Goal: Task Accomplishment & Management: Manage account settings

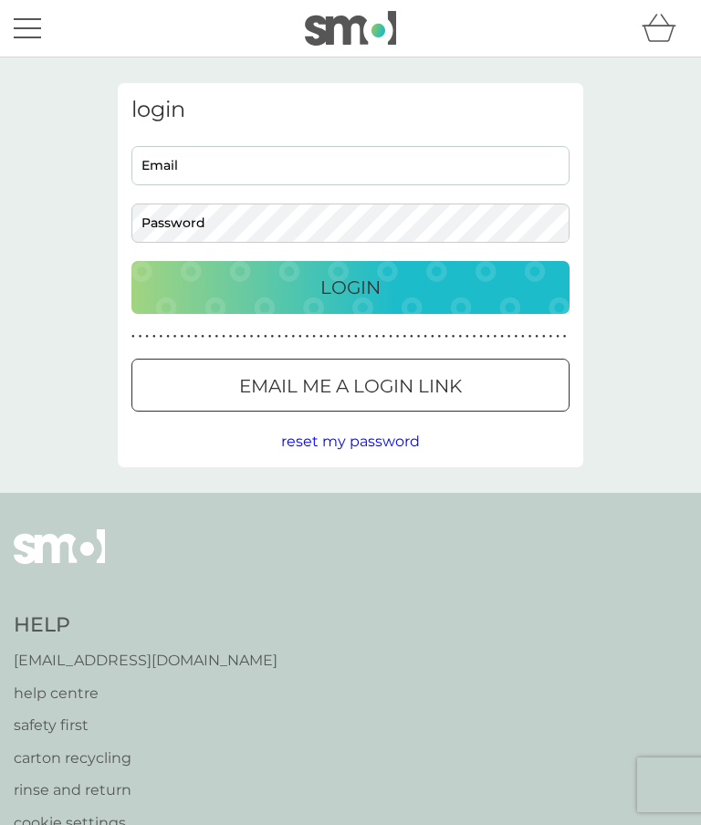
click at [281, 164] on input "Email" at bounding box center [350, 165] width 438 height 39
type input "[EMAIL_ADDRESS][DOMAIN_NAME]"
click at [405, 288] on div "Login" at bounding box center [351, 287] width 402 height 29
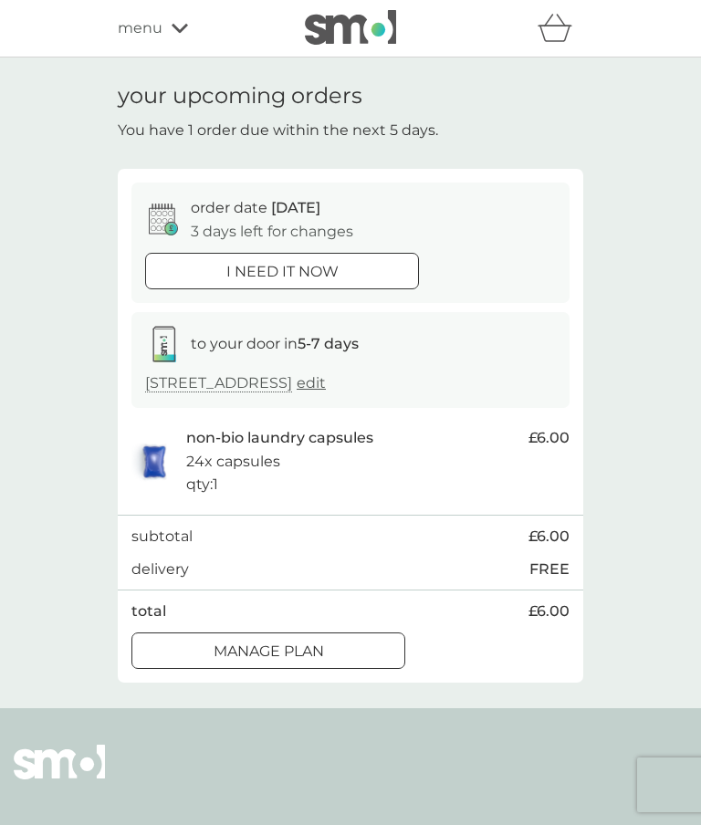
click at [296, 642] on div at bounding box center [269, 651] width 66 height 19
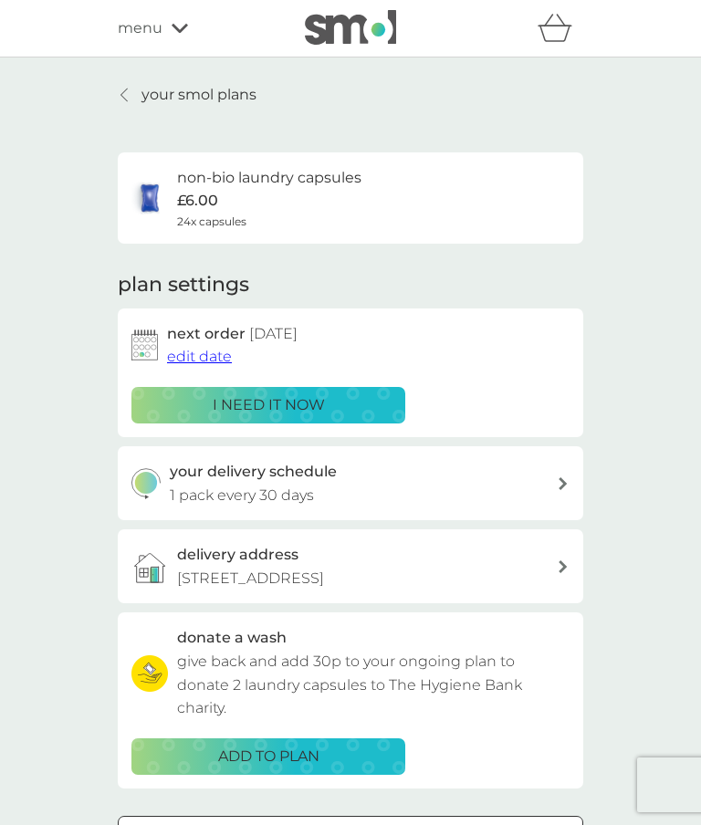
click at [210, 354] on span "edit date" at bounding box center [199, 356] width 65 height 17
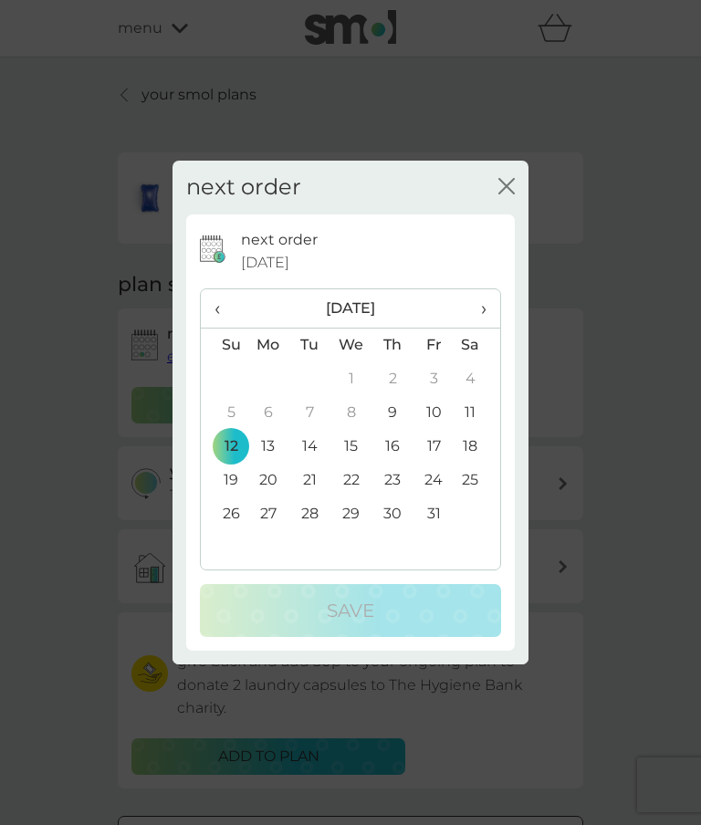
click at [487, 311] on span "›" at bounding box center [477, 308] width 18 height 38
click at [274, 412] on td "3" at bounding box center [268, 413] width 42 height 34
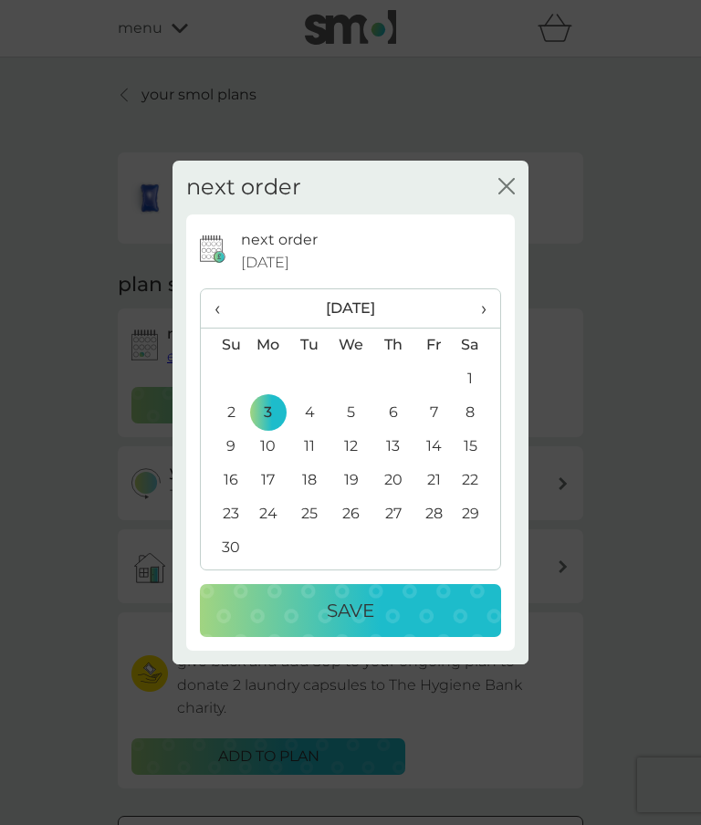
click at [363, 605] on p "Save" at bounding box center [350, 610] width 47 height 29
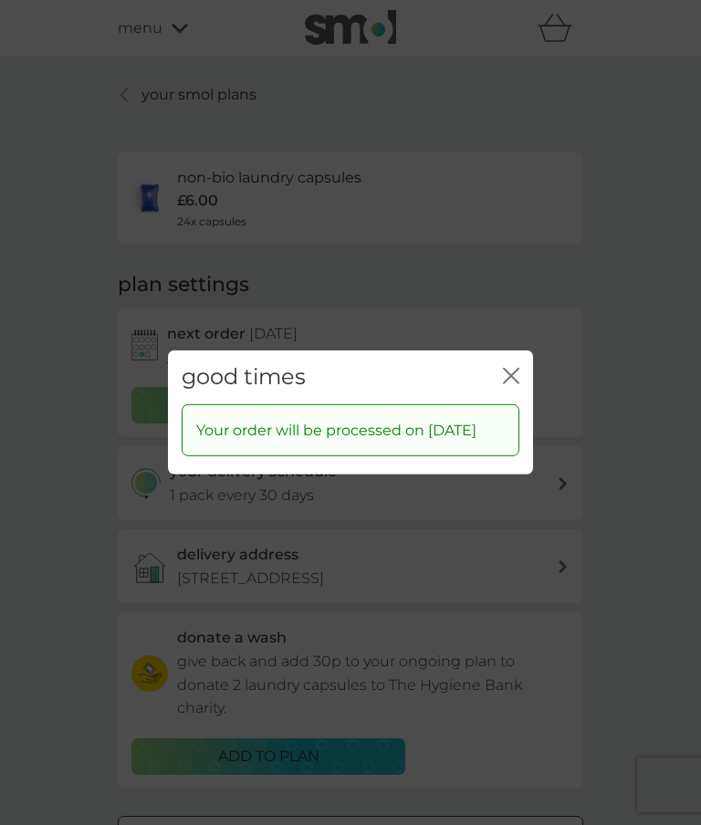
click at [512, 369] on icon "close" at bounding box center [514, 376] width 7 height 15
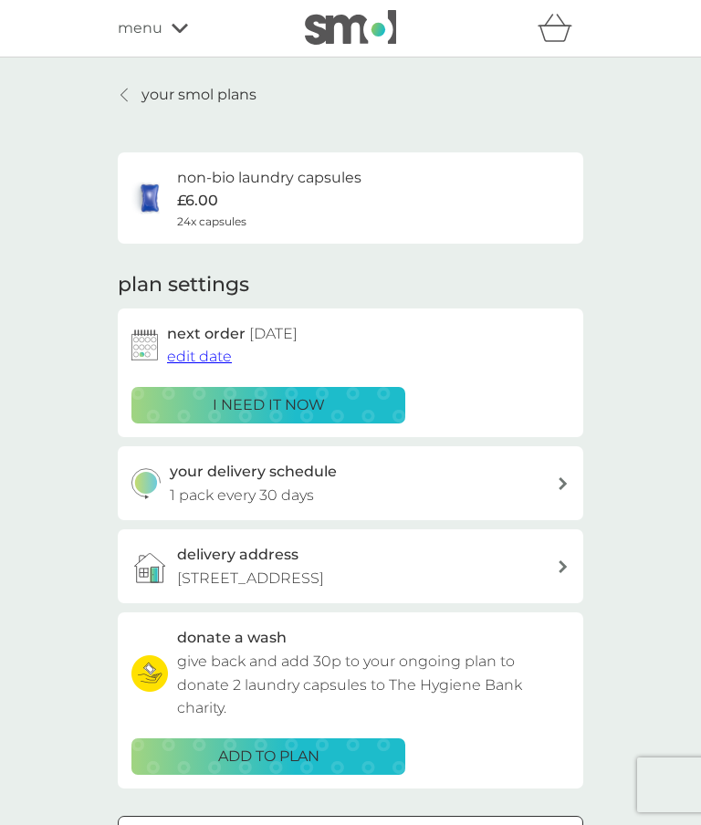
click at [162, 26] on span "menu" at bounding box center [140, 28] width 45 height 24
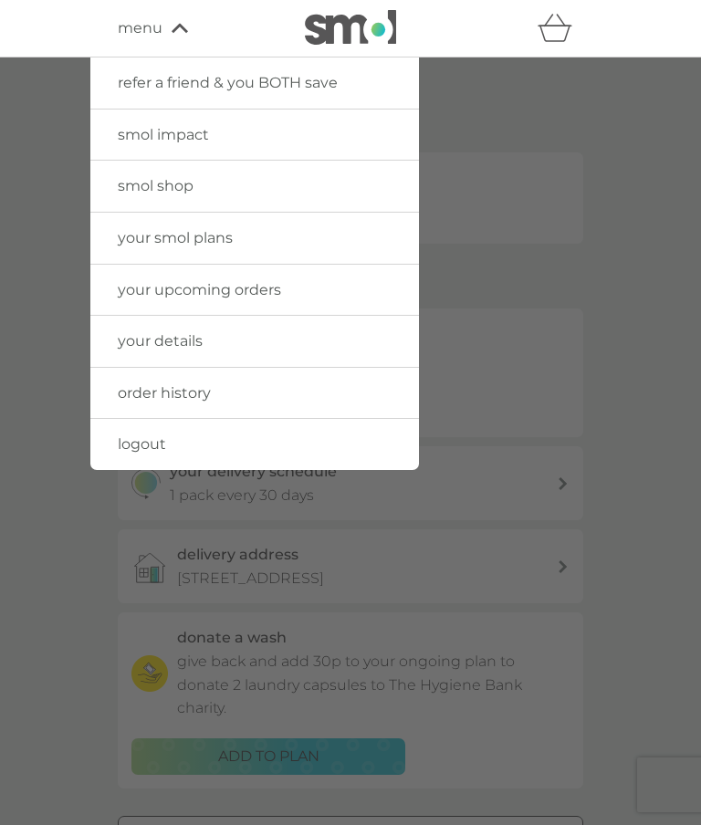
click at [155, 437] on span "logout" at bounding box center [142, 444] width 48 height 17
